Goal: Task Accomplishment & Management: Use online tool/utility

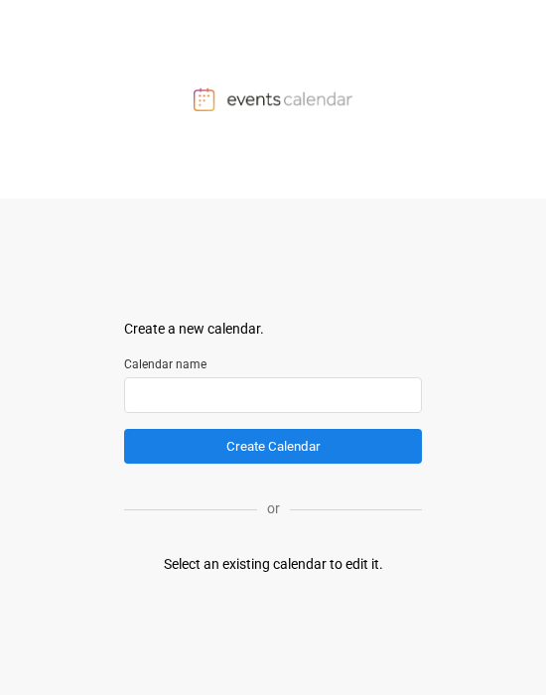
click at [249, 401] on input "text" at bounding box center [273, 395] width 298 height 36
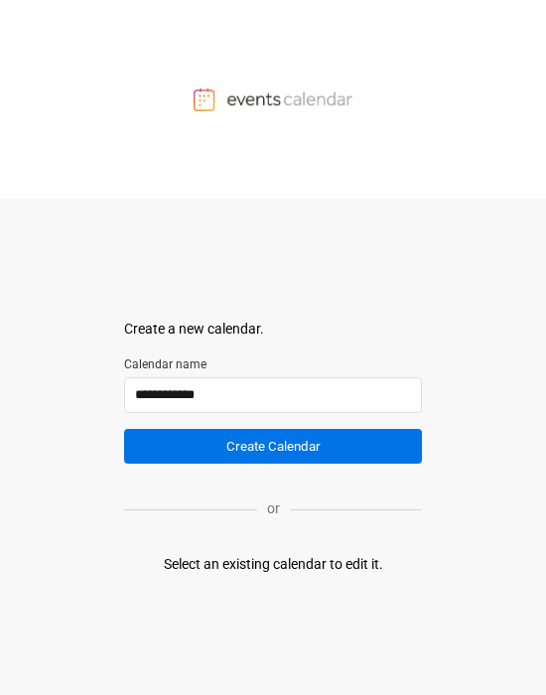
type input "**********"
click at [211, 445] on button "Create Calendar" at bounding box center [273, 446] width 298 height 35
